Goal: Connect with others: Participate in discussion

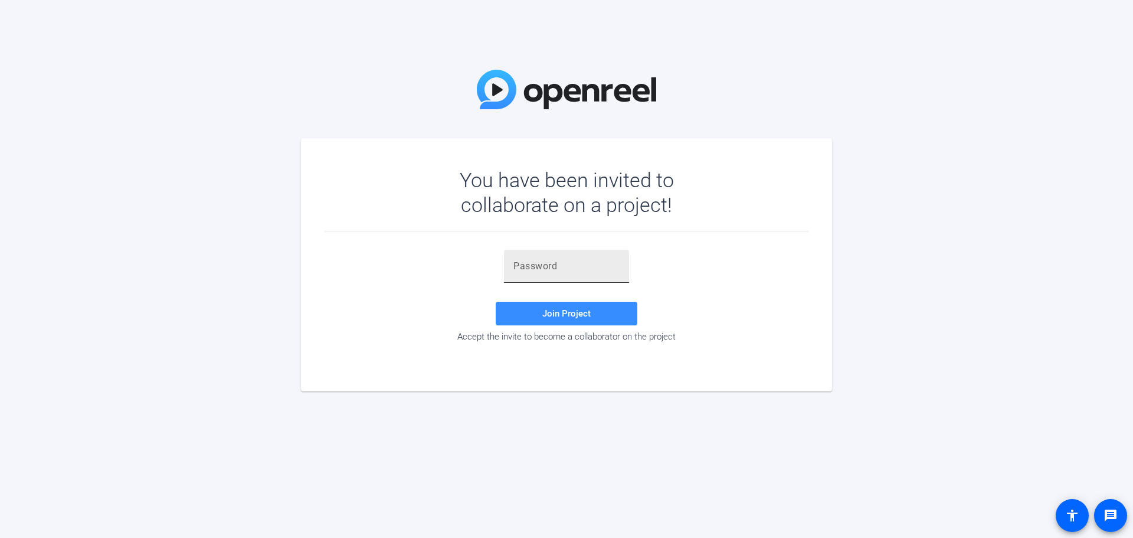
click at [542, 262] on input "text" at bounding box center [567, 266] width 106 height 14
paste input "yI)la4"
type input "yI)la4"
click at [548, 314] on span "Join Project" at bounding box center [566, 313] width 48 height 11
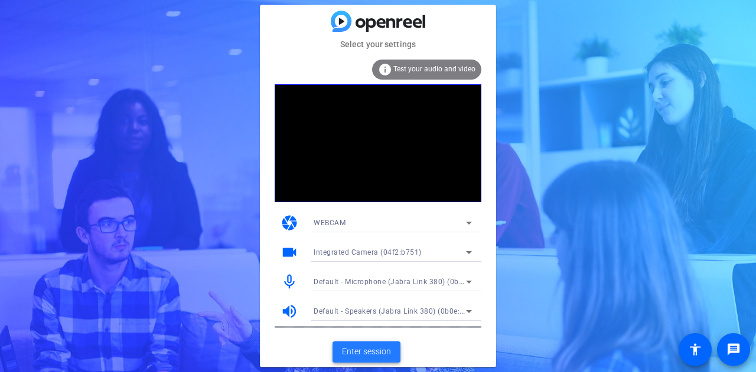
click at [367, 349] on span "Enter session" at bounding box center [366, 352] width 49 height 12
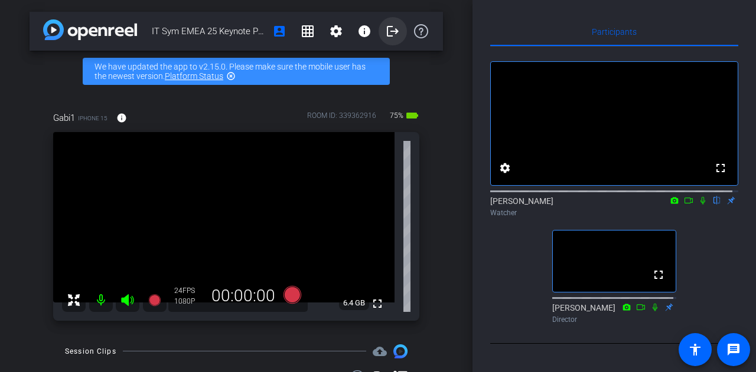
click at [385, 30] on mat-icon "logout" at bounding box center [392, 31] width 14 height 14
